Goal: Transaction & Acquisition: Purchase product/service

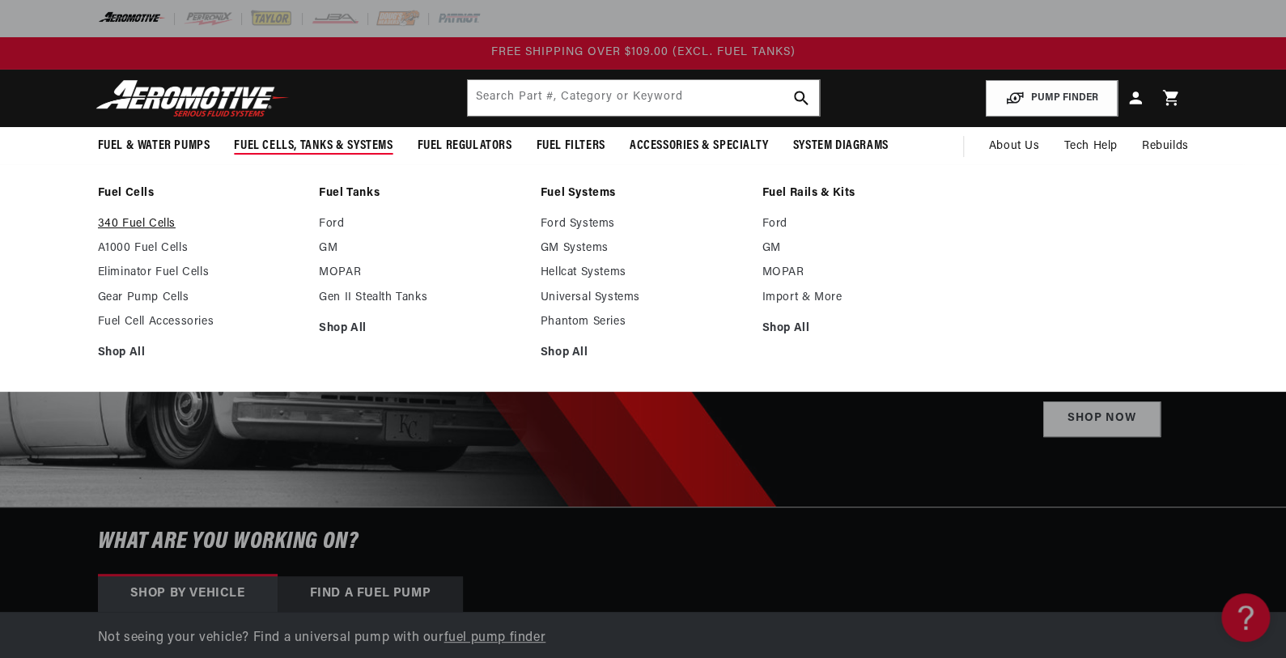
click at [164, 223] on link "340 Fuel Cells" at bounding box center [201, 224] width 206 height 15
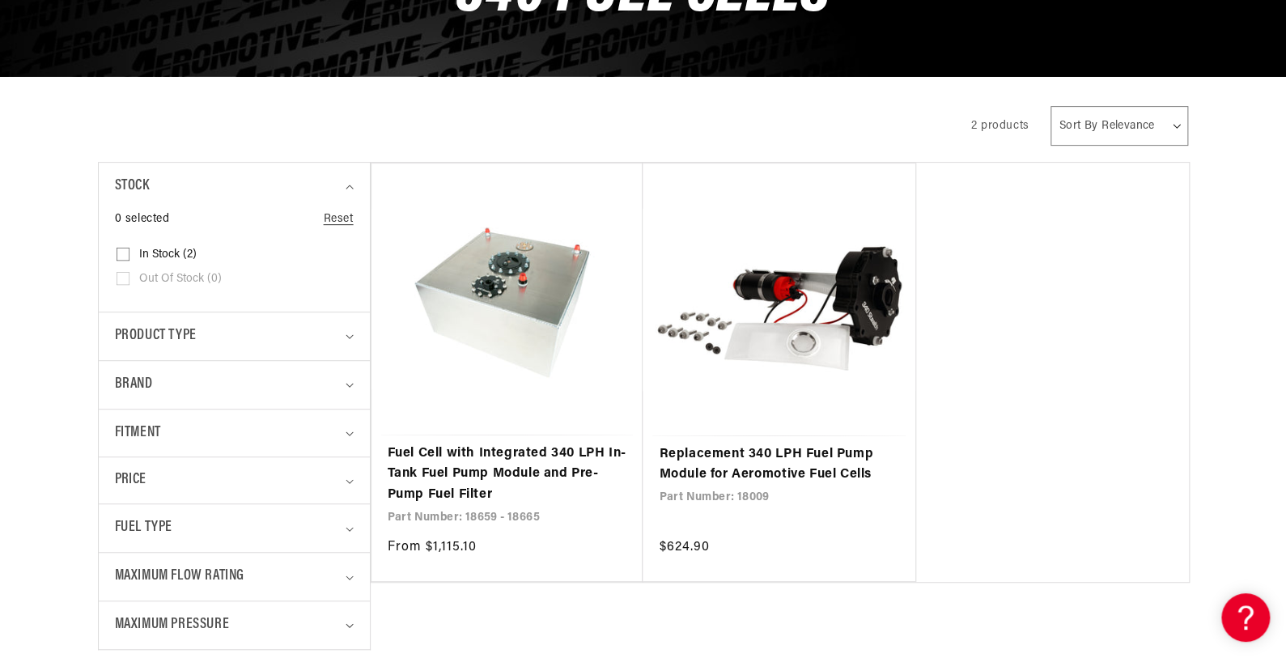
drag, startPoint x: 1296, startPoint y: 47, endPoint x: 1296, endPoint y: 113, distance: 65.6
click at [1285, 113] on html "Skip to content Your cart Your cart is empty Loading... You may also like Subto…" at bounding box center [643, 76] width 1286 height 658
click at [525, 465] on link "Fuel Cell with Integrated 340 LPH In-Tank Fuel Pump Module and Pre-Pump Fuel Fi…" at bounding box center [508, 475] width 240 height 62
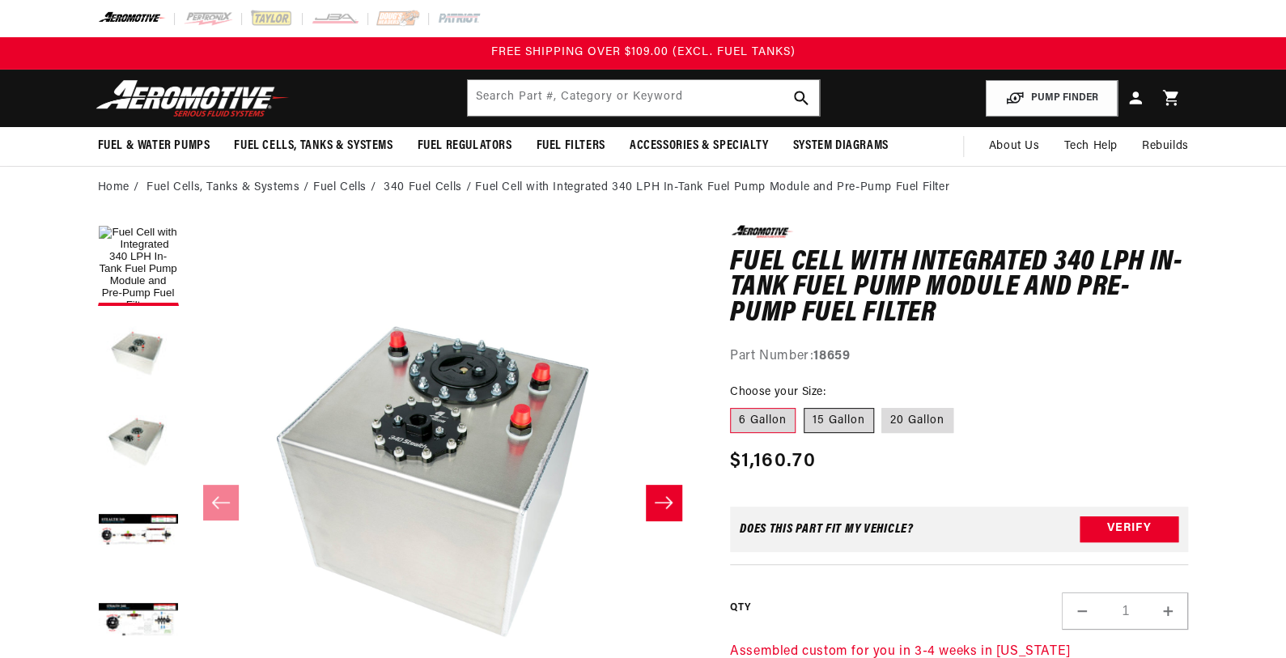
click at [852, 416] on label "15 Gallon" at bounding box center [839, 421] width 70 height 26
click at [805, 406] on input "15 Gallon" at bounding box center [804, 405] width 1 height 1
radio input "true"
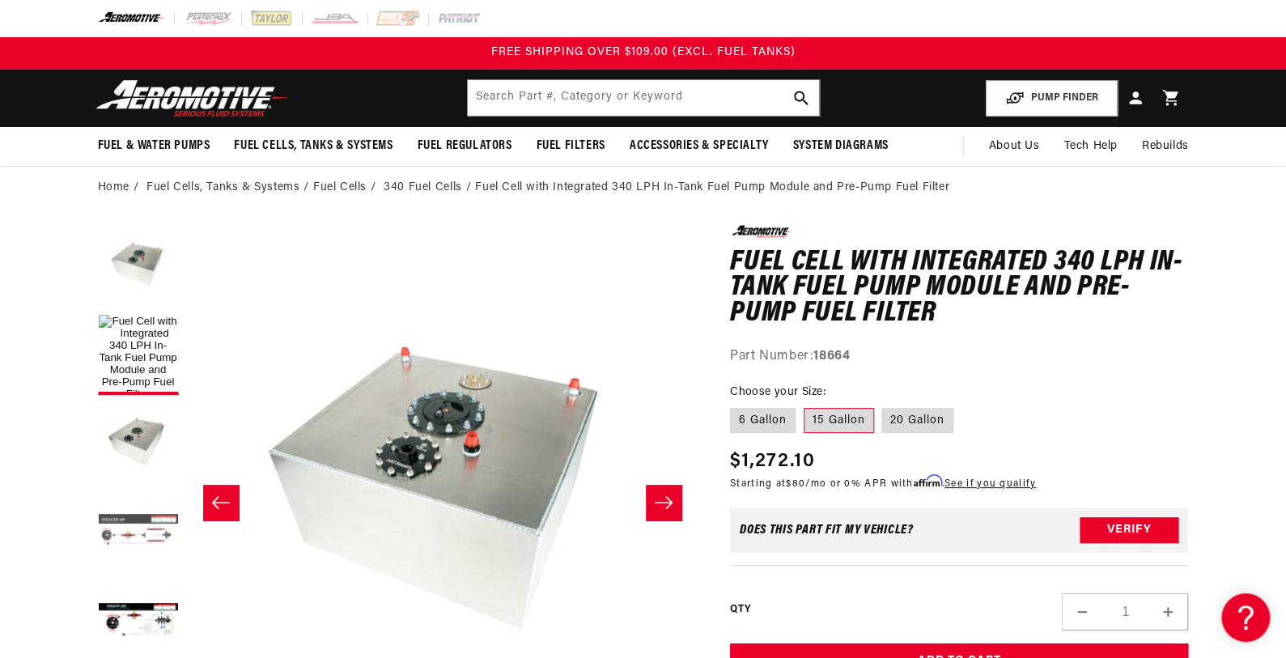
click at [138, 535] on button "Load image 4 in gallery view" at bounding box center [138, 532] width 81 height 81
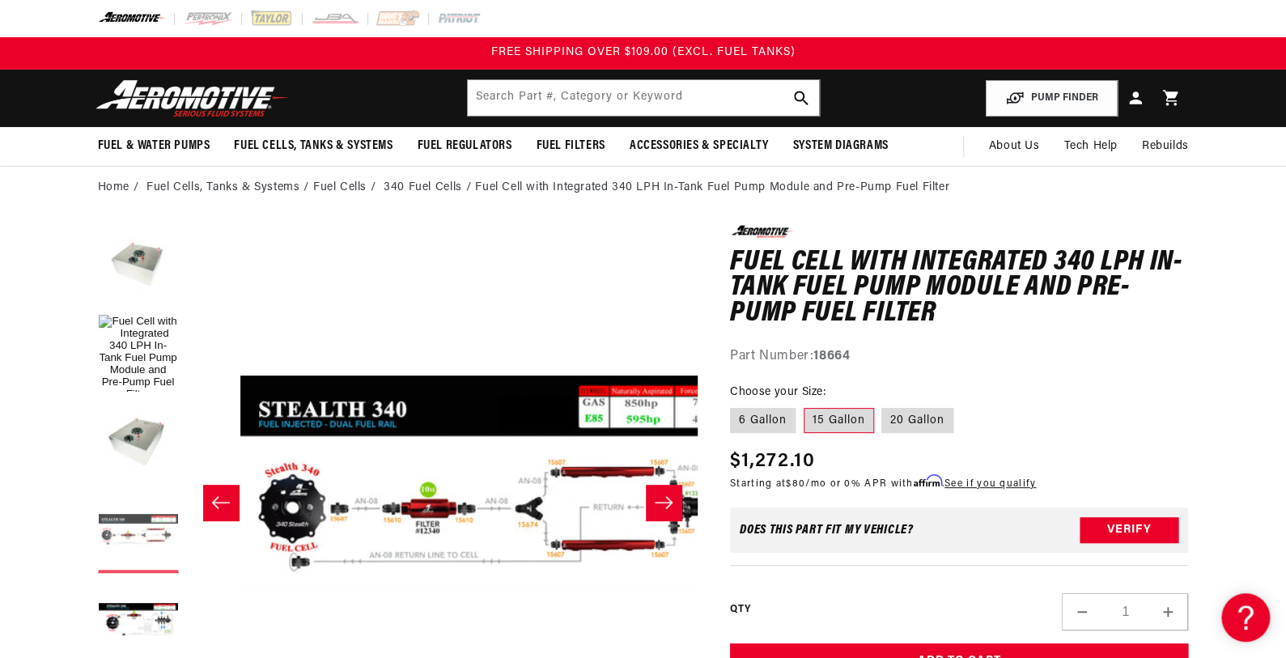
scroll to position [0, 1277]
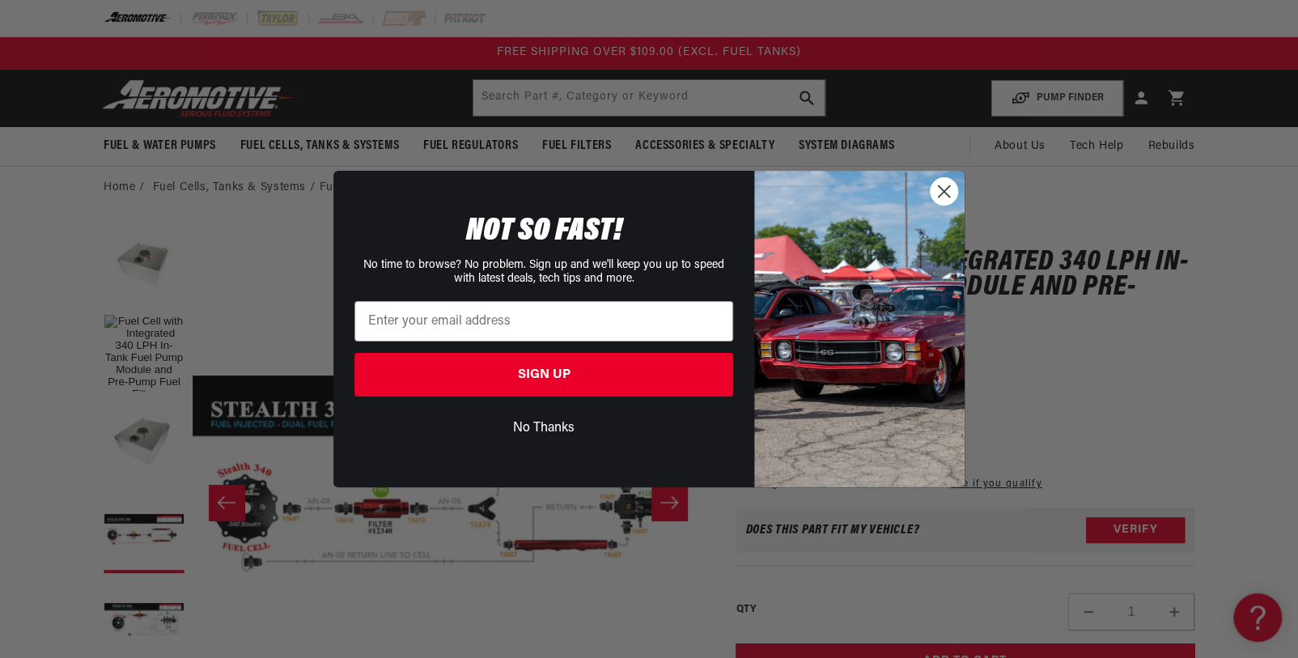
click at [937, 192] on circle "Close dialog" at bounding box center [944, 191] width 27 height 27
